Goal: Task Accomplishment & Management: Manage account settings

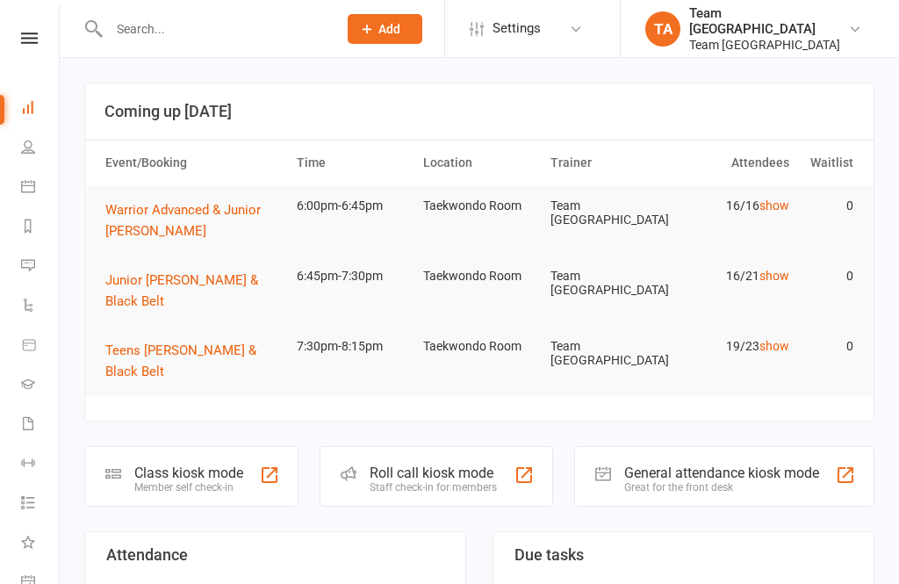
click at [7, 71] on div "Clubworx" at bounding box center [29, 60] width 59 height 57
click at [28, 41] on icon at bounding box center [29, 37] width 17 height 11
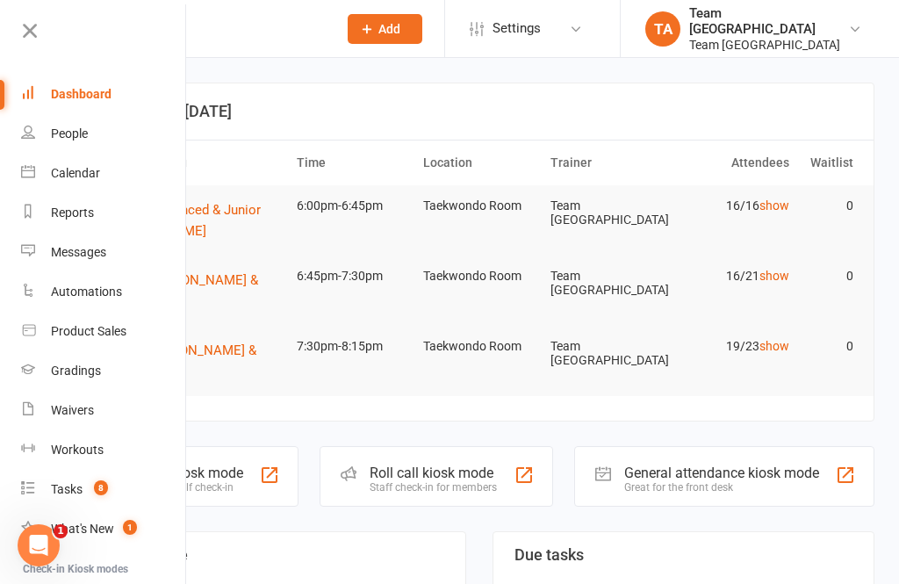
click at [28, 45] on link at bounding box center [102, 37] width 169 height 39
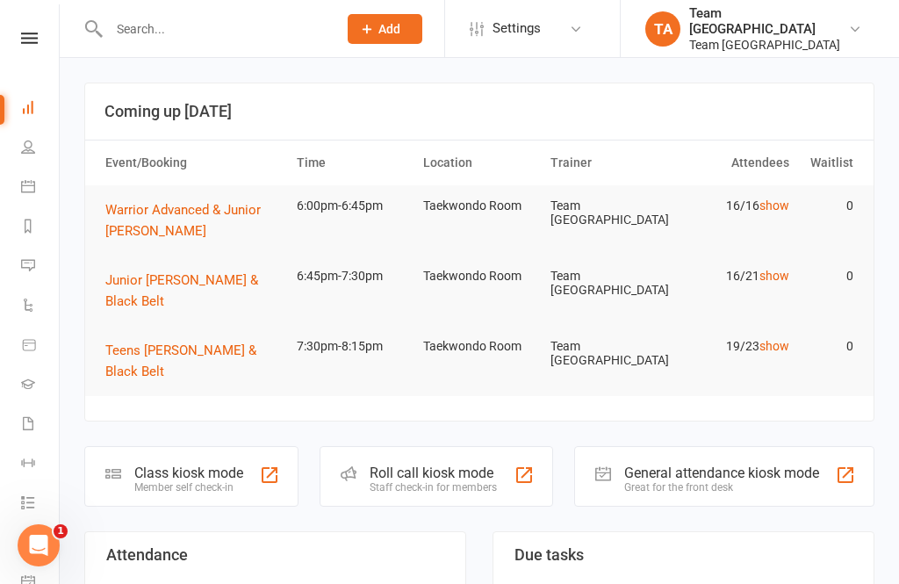
click at [29, 28] on nav "Clubworx Dashboard People Calendar Reports Messages Automations Product Sales G…" at bounding box center [30, 296] width 60 height 584
click at [34, 38] on icon at bounding box center [29, 37] width 17 height 11
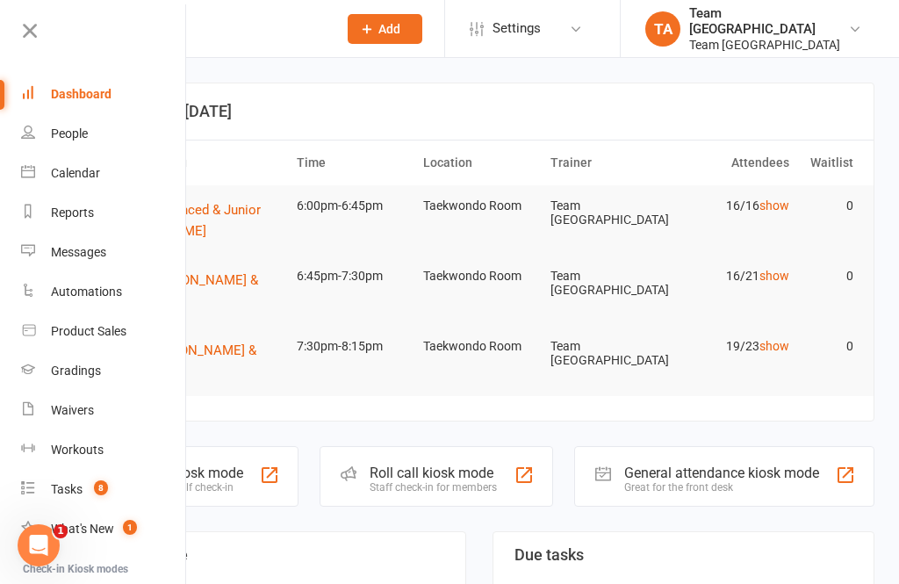
click at [102, 178] on link "Calendar" at bounding box center [104, 173] width 166 height 39
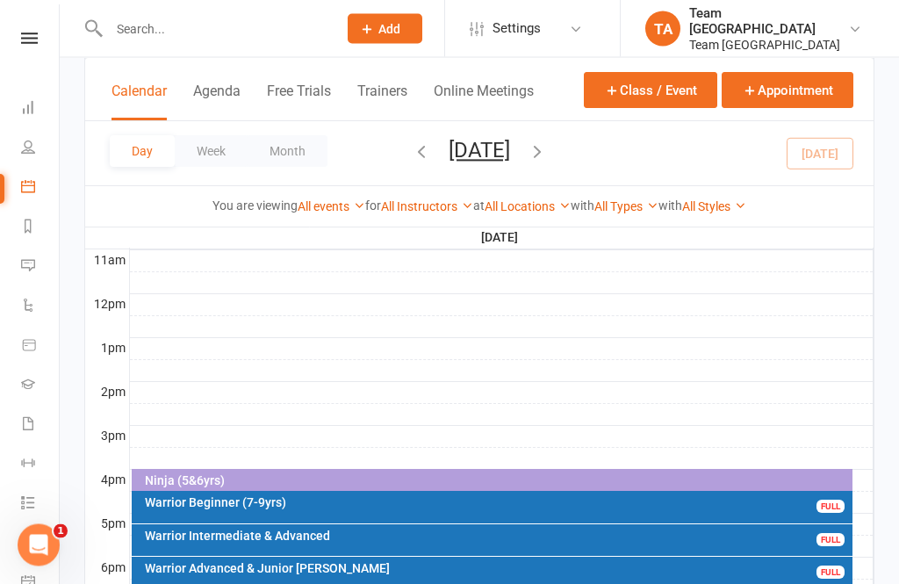
scroll to position [664, 0]
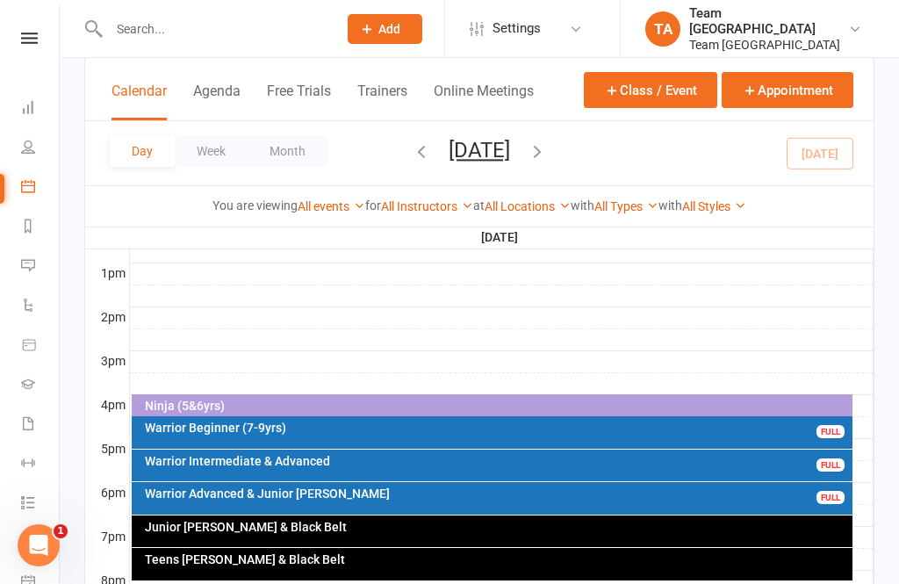
click at [429, 523] on div "Junior [PERSON_NAME] & Black Belt" at bounding box center [497, 526] width 706 height 12
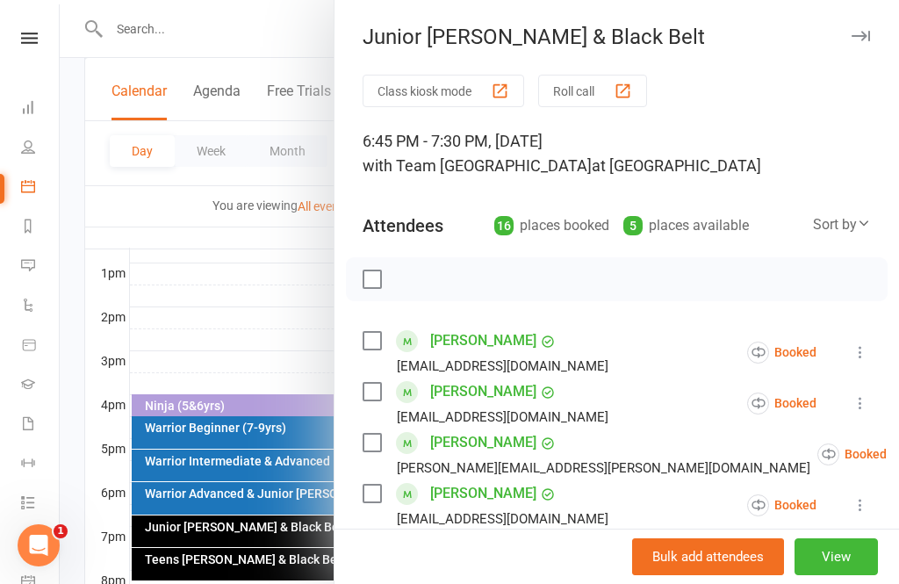
click at [281, 301] on div at bounding box center [479, 292] width 839 height 584
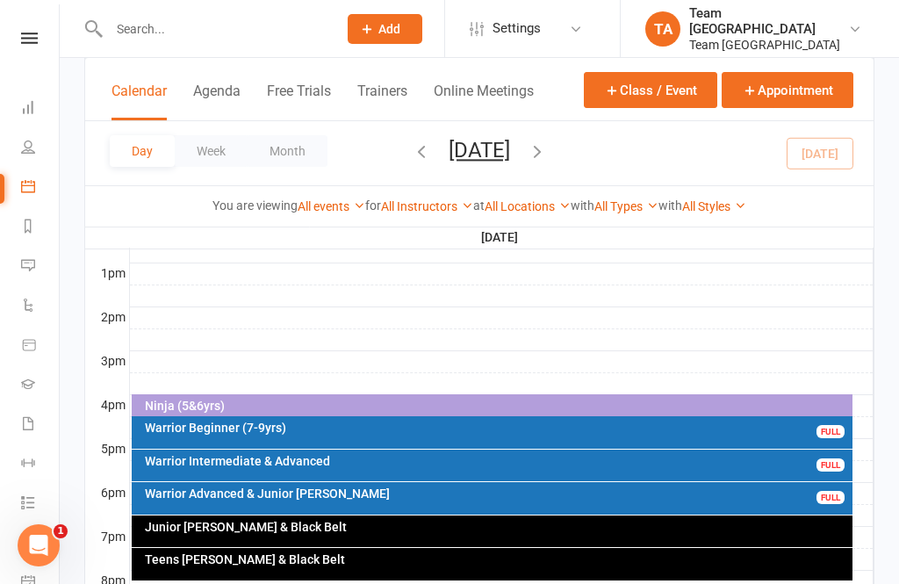
click at [303, 500] on div "Warrior Advanced & Junior [PERSON_NAME] FULL" at bounding box center [492, 498] width 721 height 32
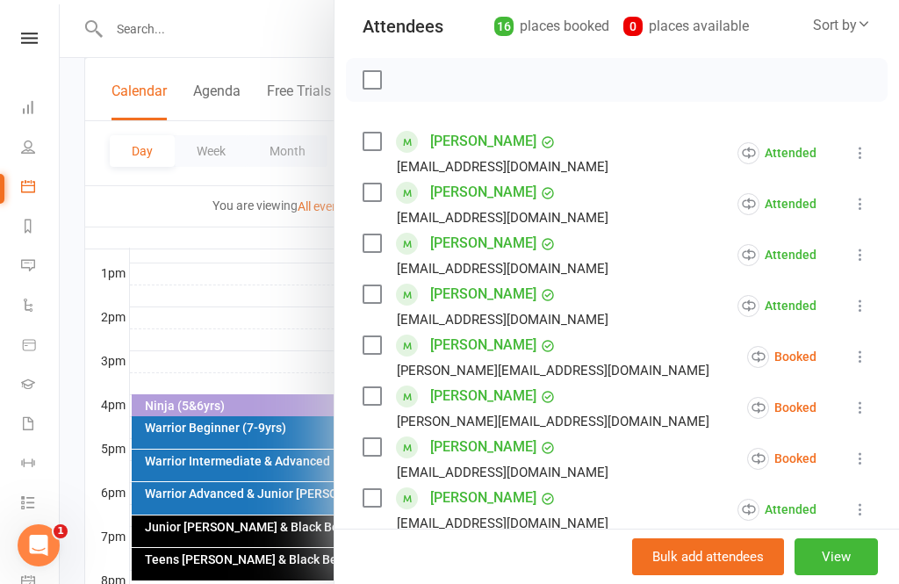
scroll to position [234, 0]
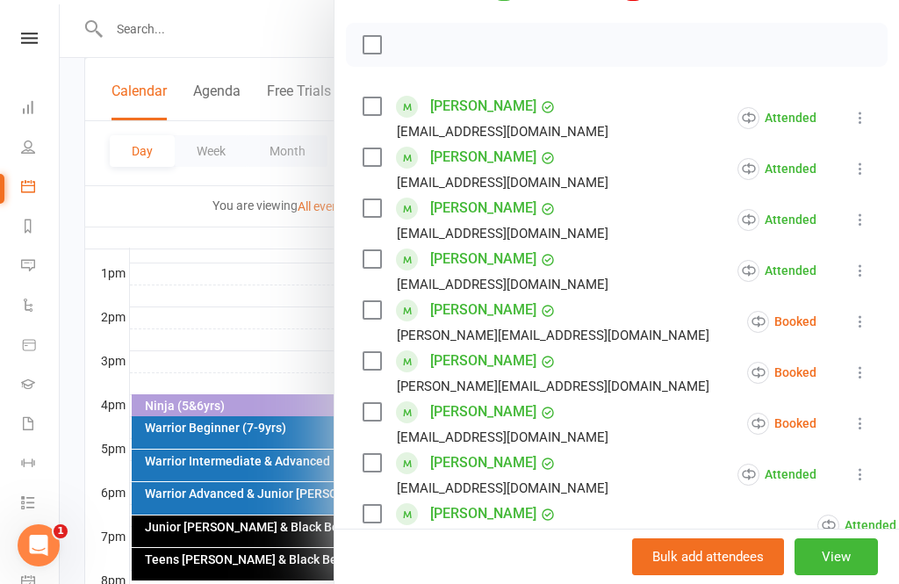
click at [869, 326] on icon at bounding box center [860, 321] width 18 height 18
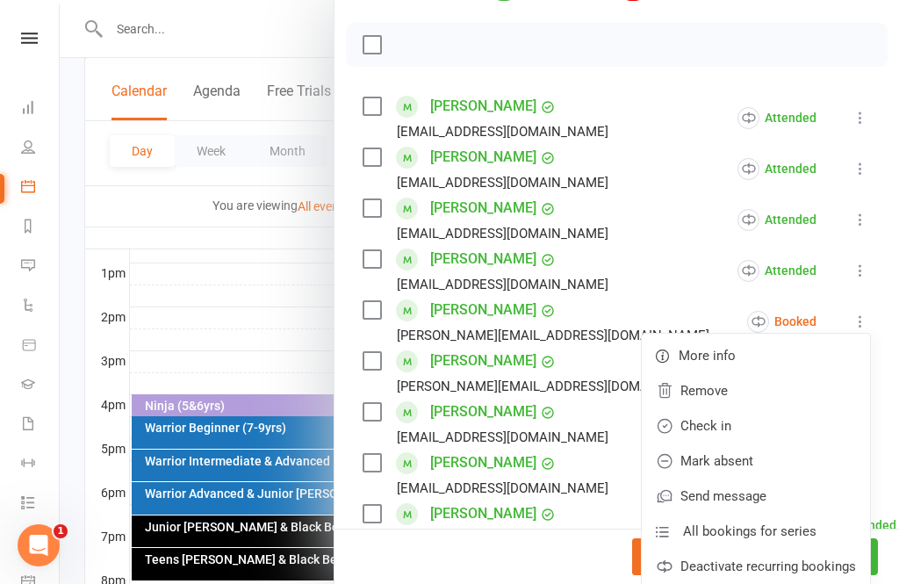
click at [769, 469] on link "Mark absent" at bounding box center [755, 460] width 228 height 35
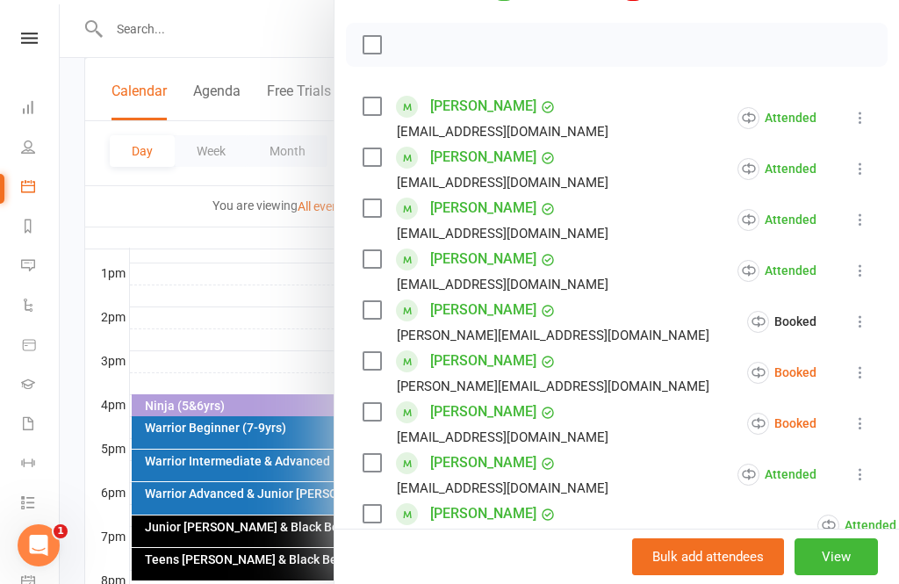
click at [858, 376] on icon at bounding box center [860, 372] width 18 height 18
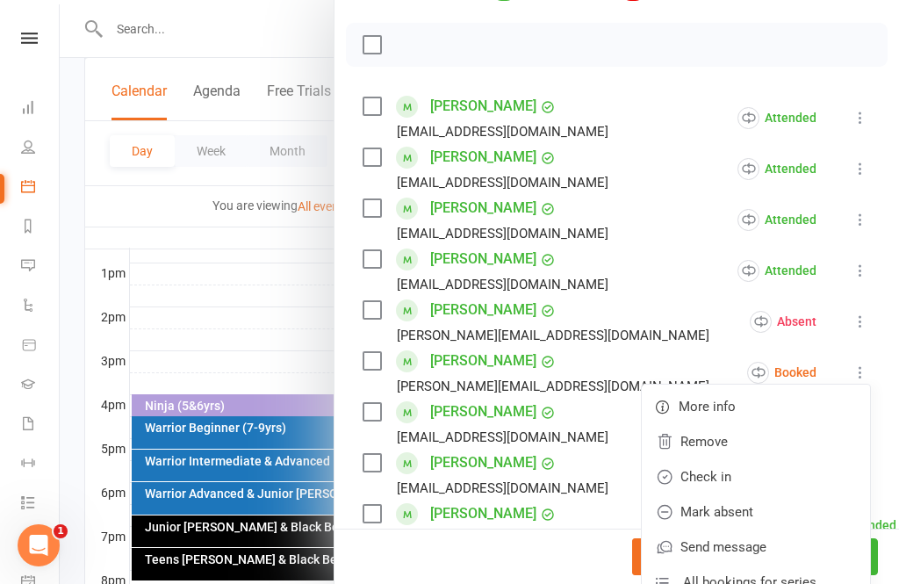
click at [763, 512] on link "Mark absent" at bounding box center [755, 511] width 228 height 35
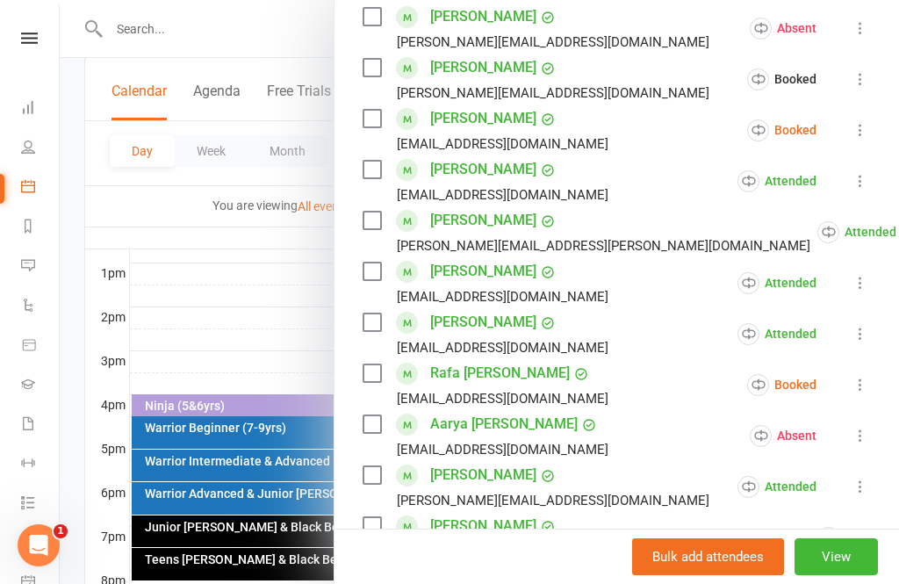
scroll to position [560, 0]
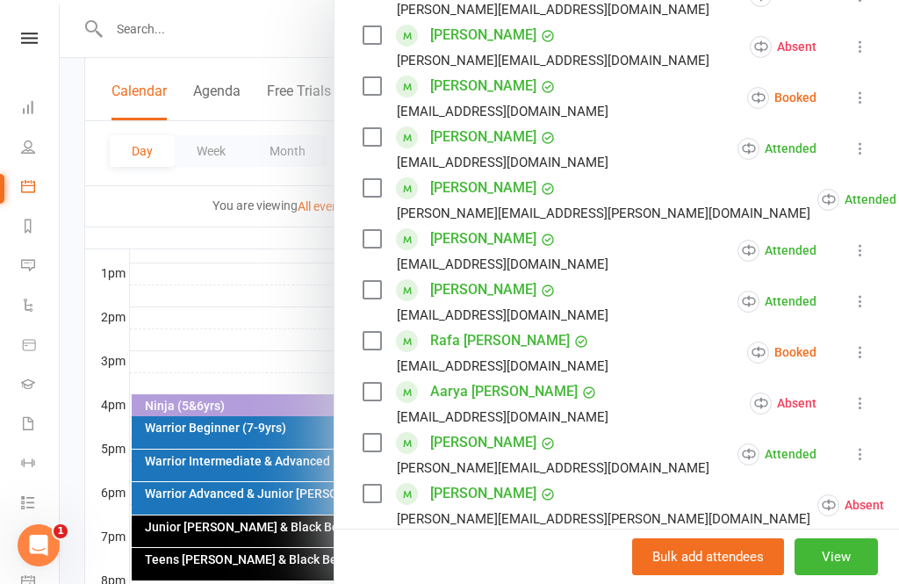
click at [863, 103] on icon at bounding box center [860, 98] width 18 height 18
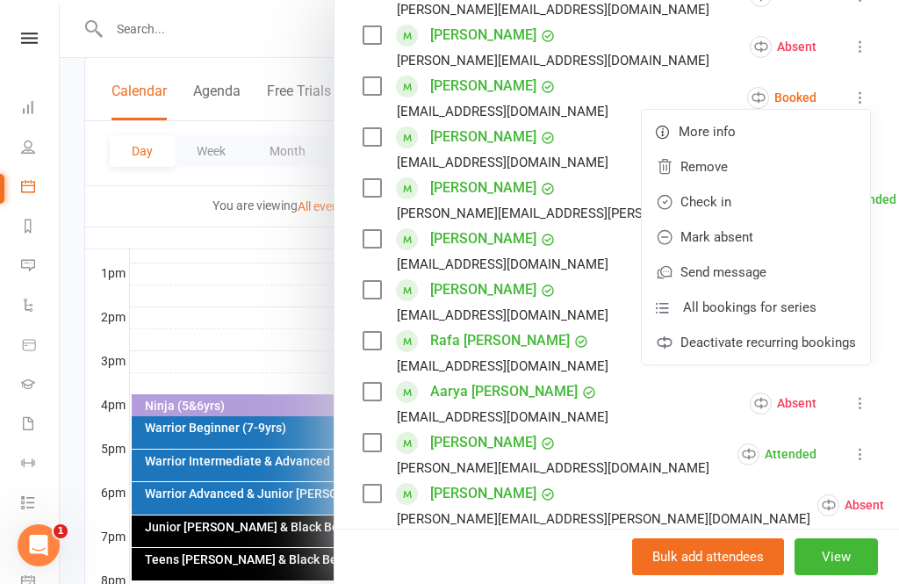
click at [753, 237] on link "Mark absent" at bounding box center [755, 236] width 228 height 35
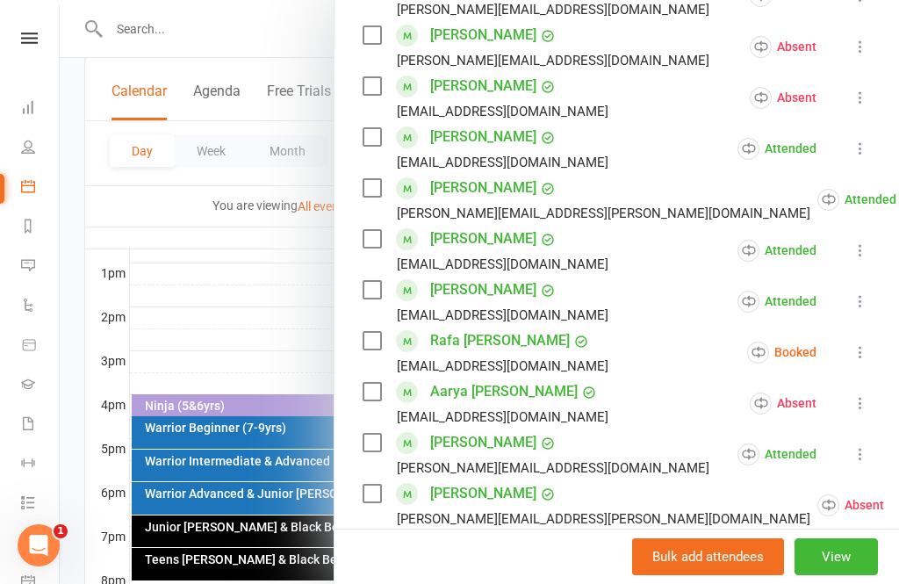
click at [862, 105] on icon at bounding box center [860, 98] width 18 height 18
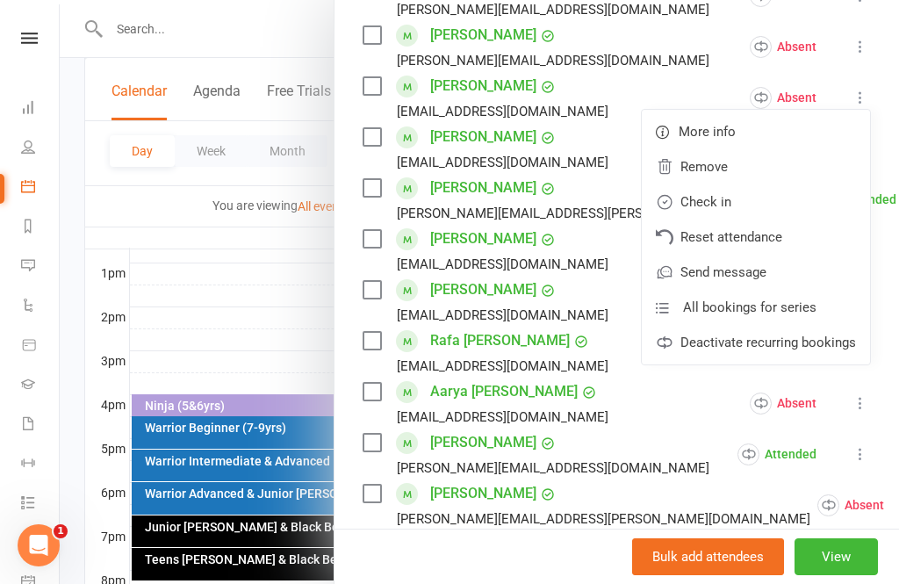
click at [733, 201] on link "Check in" at bounding box center [755, 201] width 228 height 35
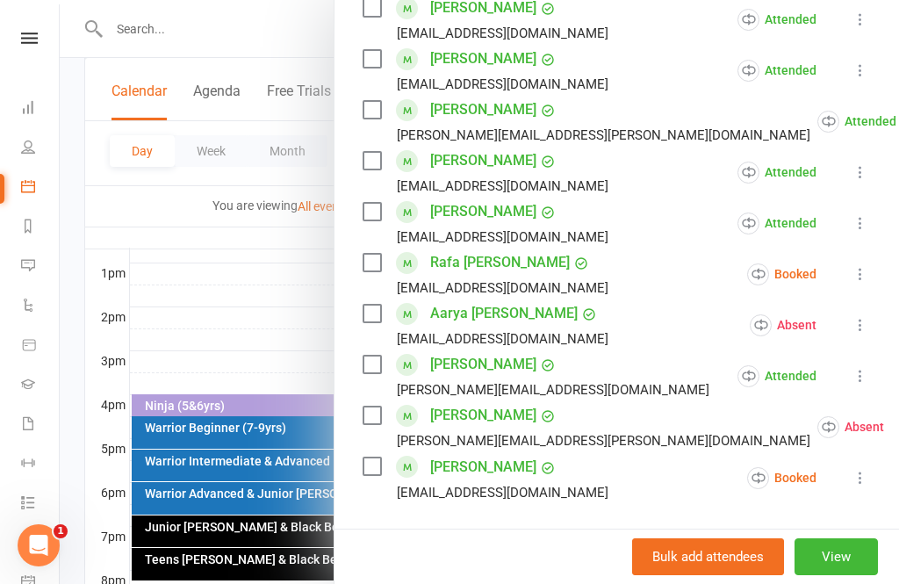
scroll to position [666, 0]
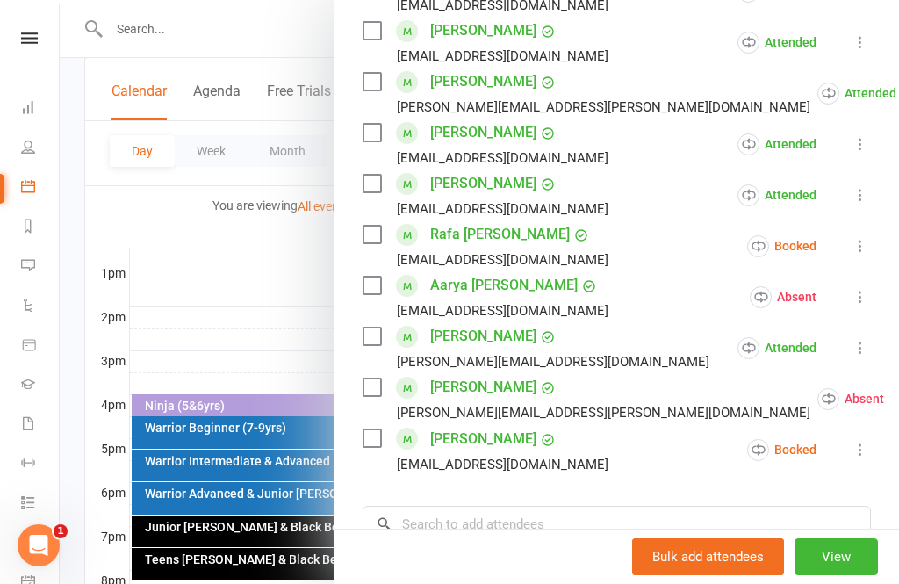
click at [865, 247] on icon at bounding box center [860, 246] width 18 height 18
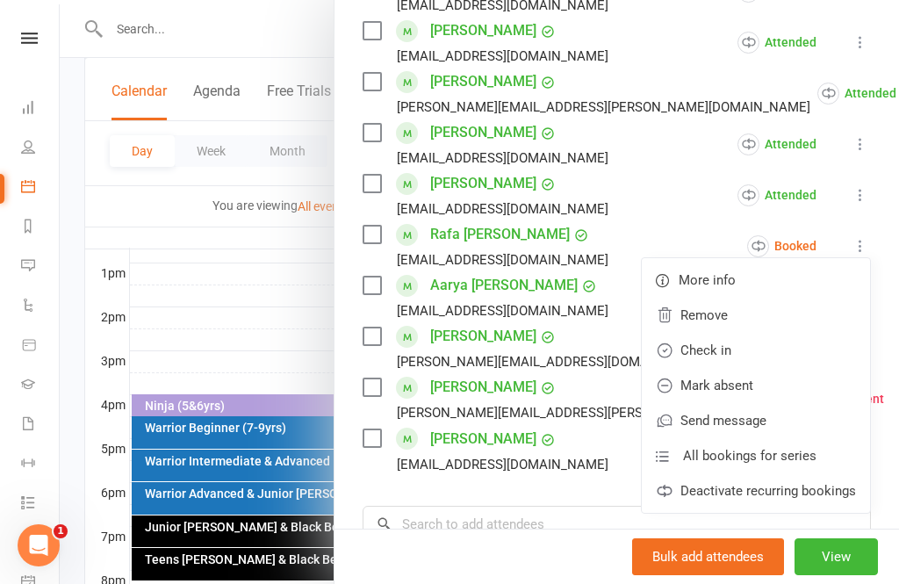
click at [729, 351] on link "Check in" at bounding box center [755, 350] width 228 height 35
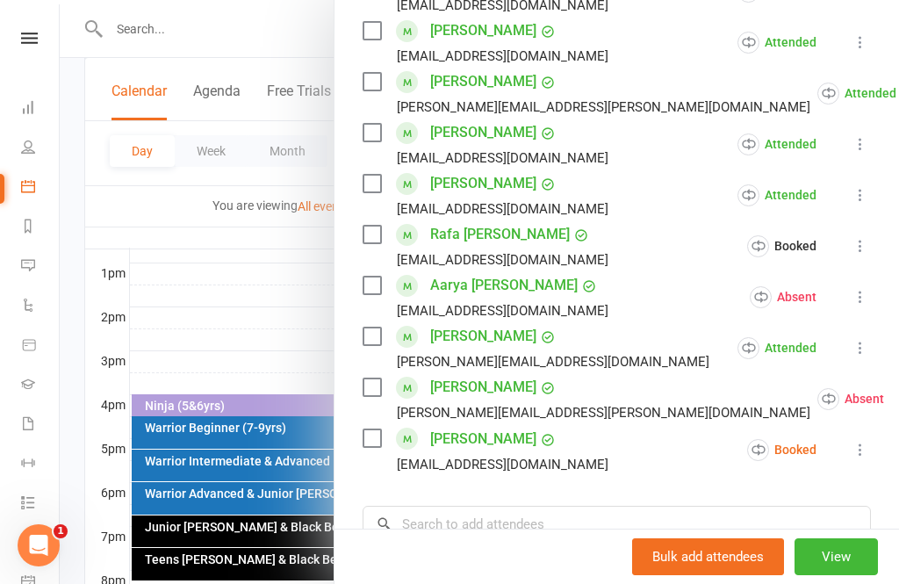
click at [863, 448] on icon at bounding box center [860, 450] width 18 height 18
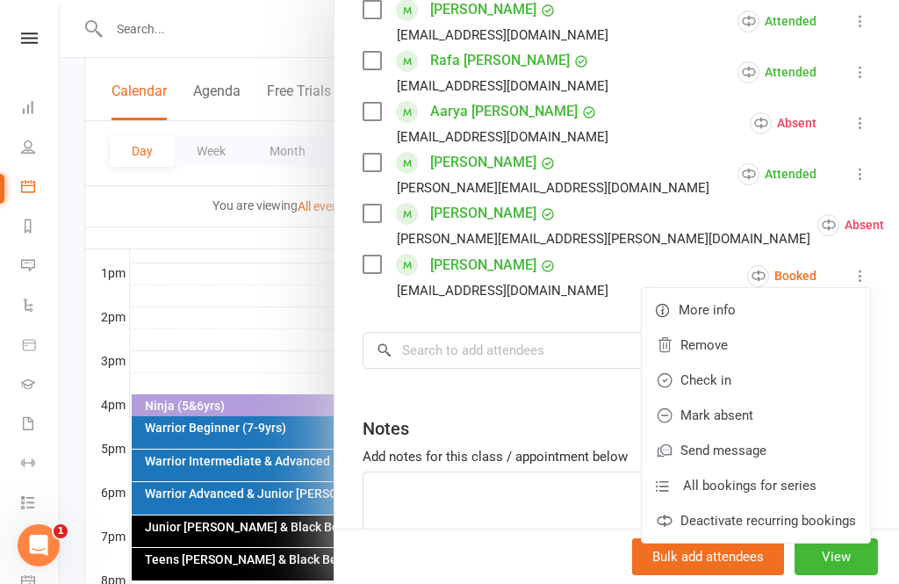
scroll to position [842, 0]
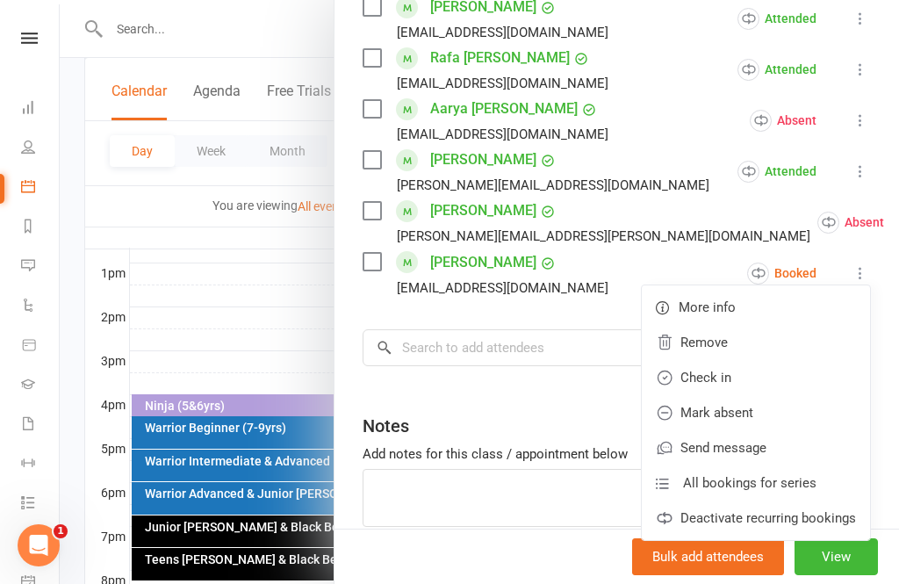
click at [734, 377] on link "Check in" at bounding box center [755, 377] width 228 height 35
